Goal: Transaction & Acquisition: Obtain resource

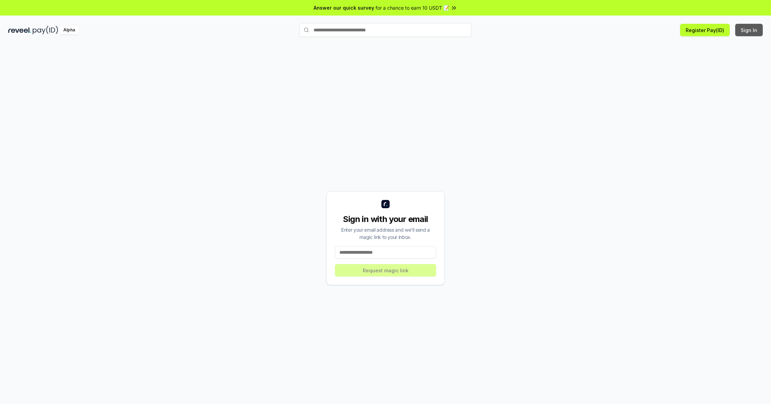
click at [750, 29] on button "Sign In" at bounding box center [749, 30] width 28 height 12
click at [373, 253] on input at bounding box center [385, 252] width 101 height 12
type input "**********"
click at [372, 272] on button "Request magic link" at bounding box center [385, 270] width 101 height 12
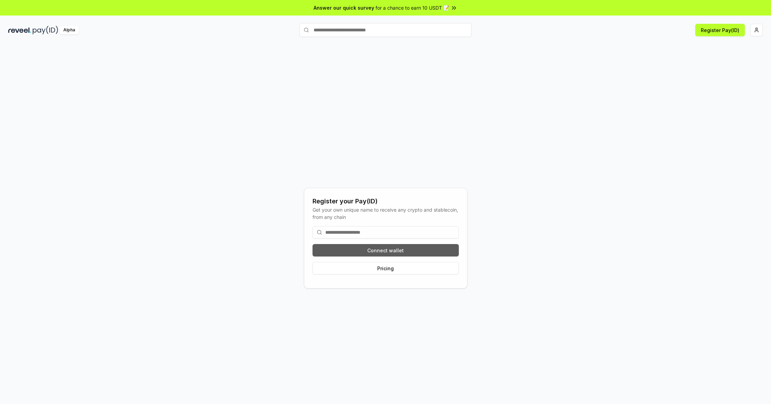
click at [410, 249] on button "Connect wallet" at bounding box center [386, 250] width 146 height 12
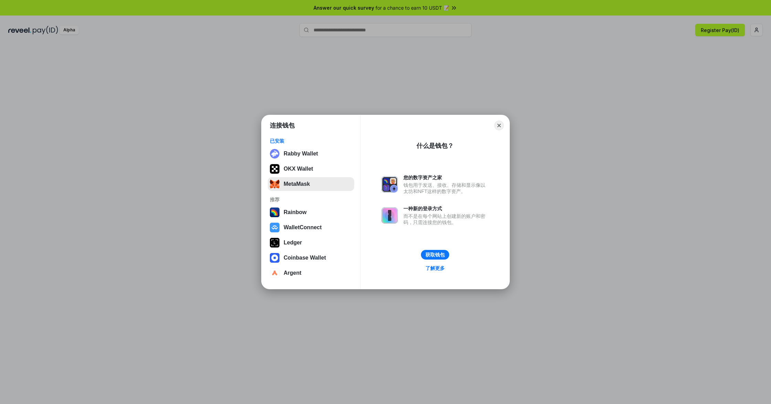
click at [309, 182] on button "MetaMask" at bounding box center [311, 184] width 86 height 14
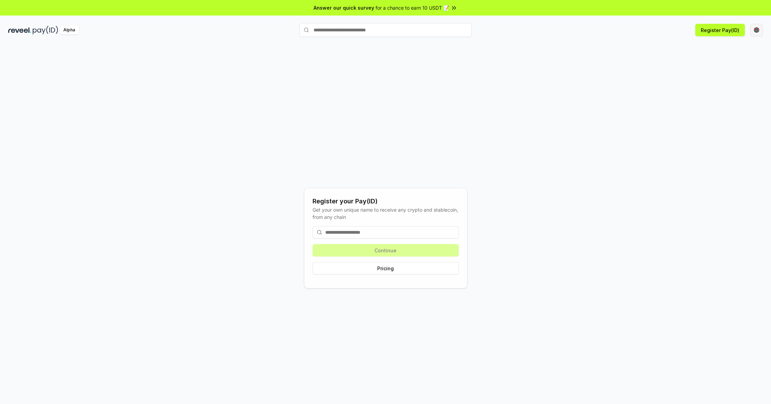
click at [755, 32] on html "Answer our quick survey for a chance to earn 10 USDT 📝 Alpha Register Pay(ID) R…" at bounding box center [385, 202] width 771 height 404
click at [409, 176] on html "Answer our quick survey for a chance to earn 10 USDT 📝 Alpha Register Pay(ID) R…" at bounding box center [385, 202] width 771 height 404
click at [365, 231] on input at bounding box center [386, 232] width 146 height 12
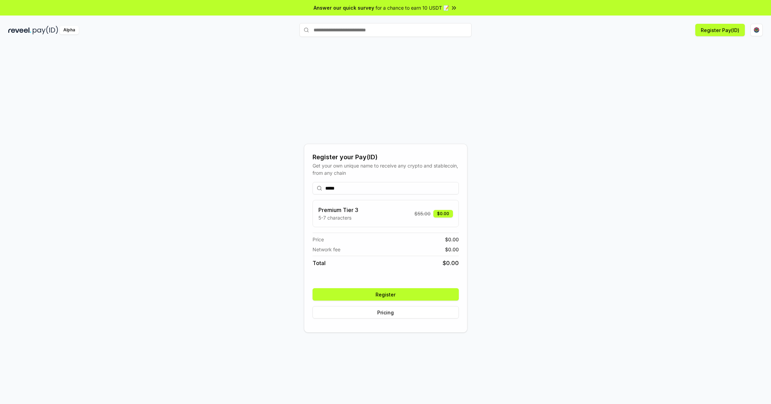
type input "*****"
click at [360, 298] on button "Register" at bounding box center [386, 294] width 146 height 12
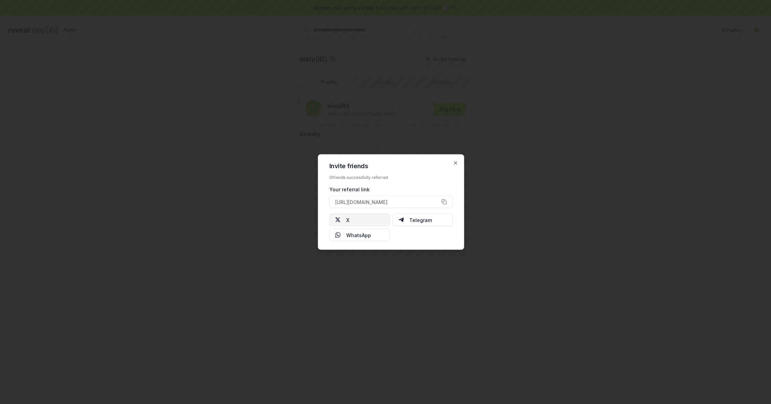
click at [369, 219] on button "X" at bounding box center [360, 219] width 61 height 12
